Goal: Task Accomplishment & Management: Manage account settings

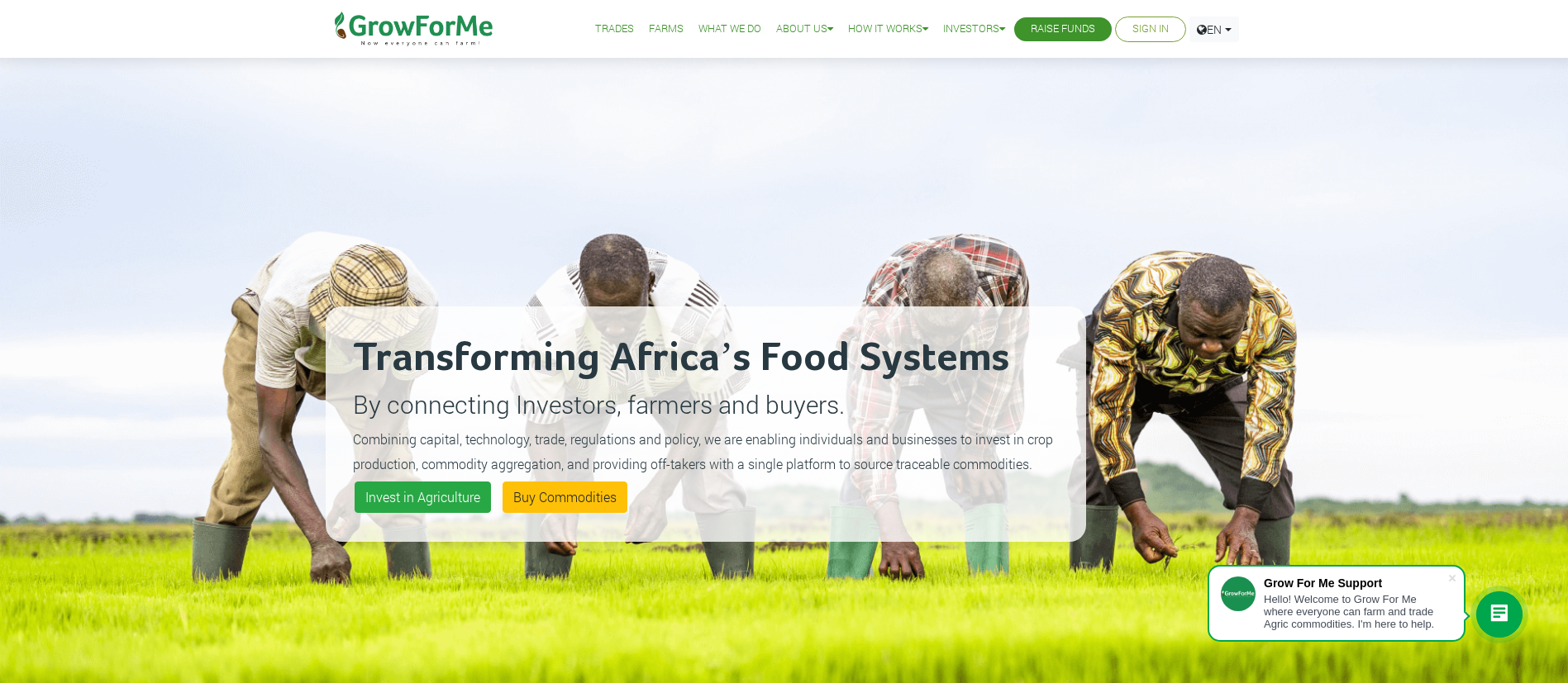
click at [1156, 30] on link "Sign In" at bounding box center [1151, 29] width 37 height 17
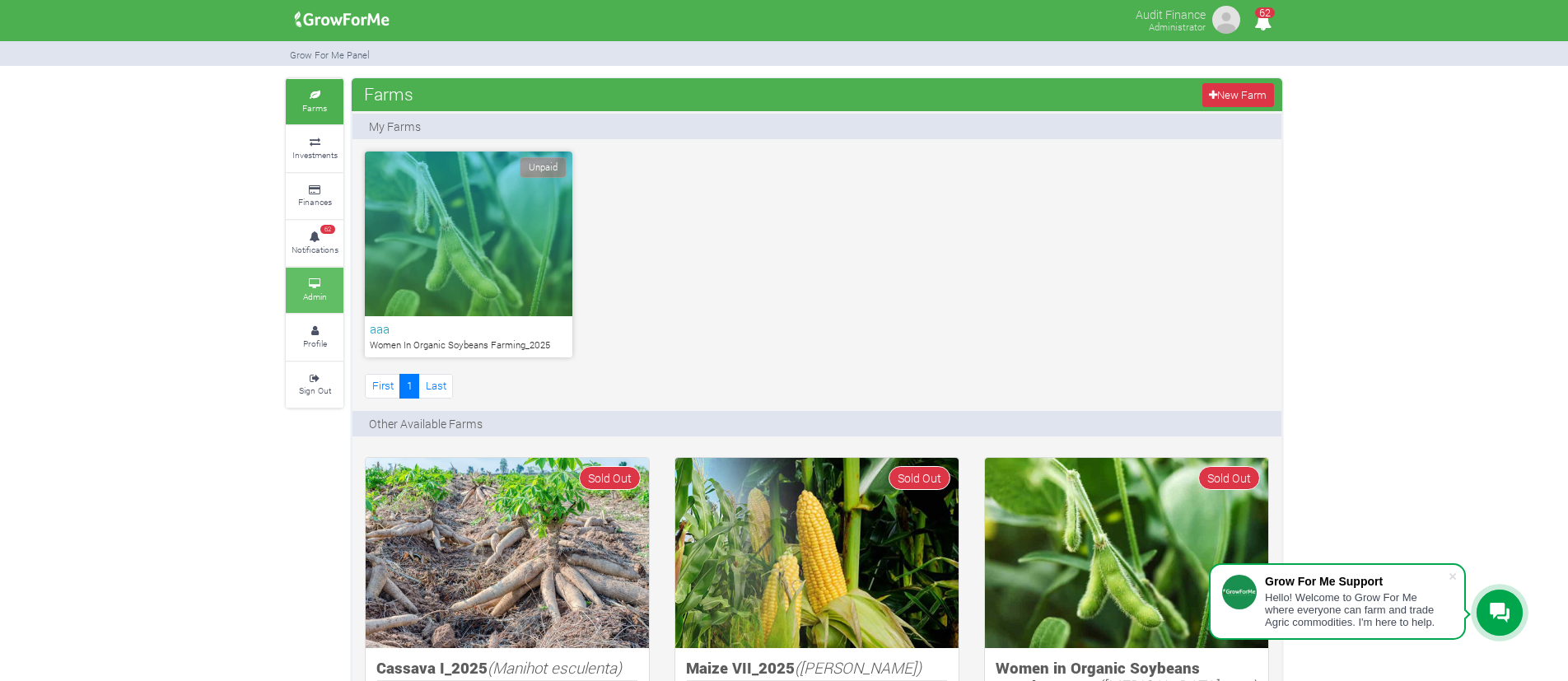
click at [308, 290] on small "Admin" at bounding box center [315, 296] width 23 height 11
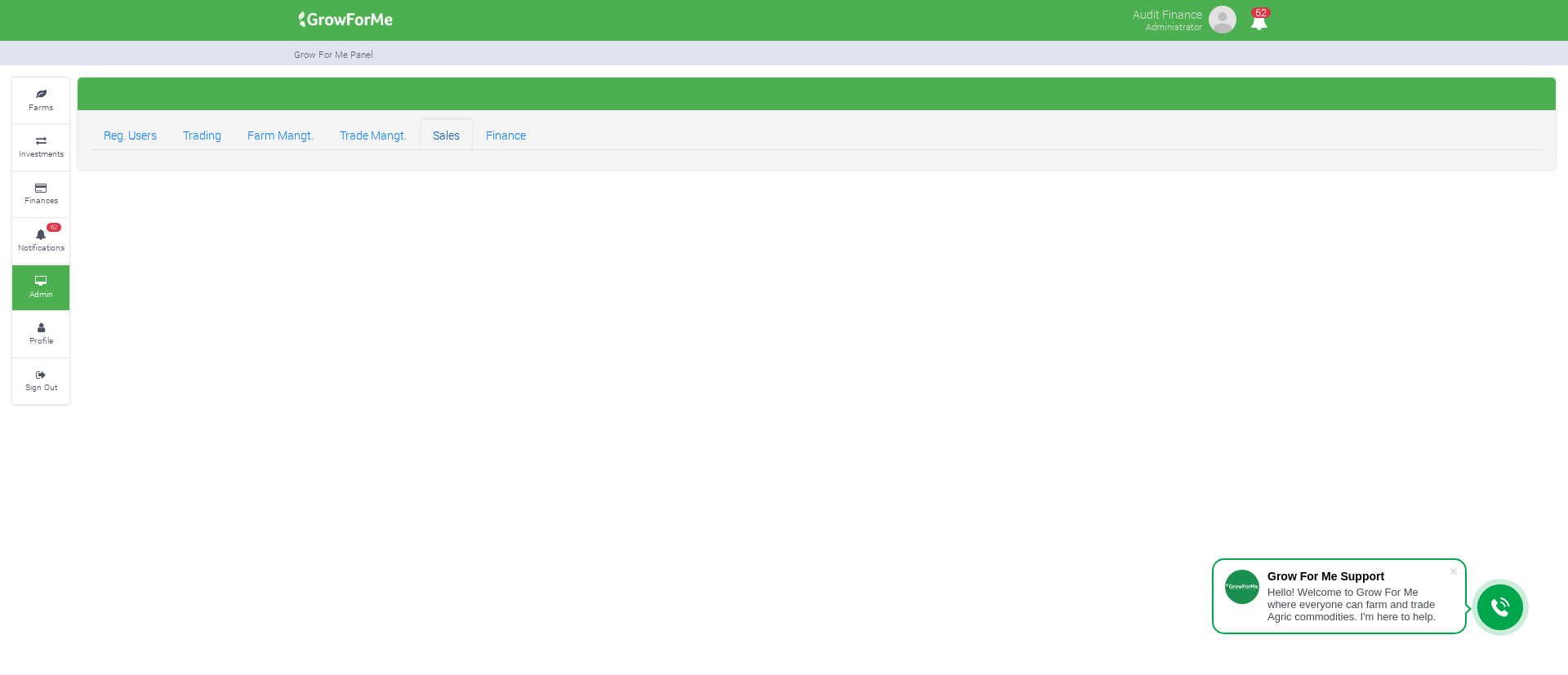
click at [459, 133] on link "Sales" at bounding box center [446, 134] width 53 height 32
